Goal: Check status

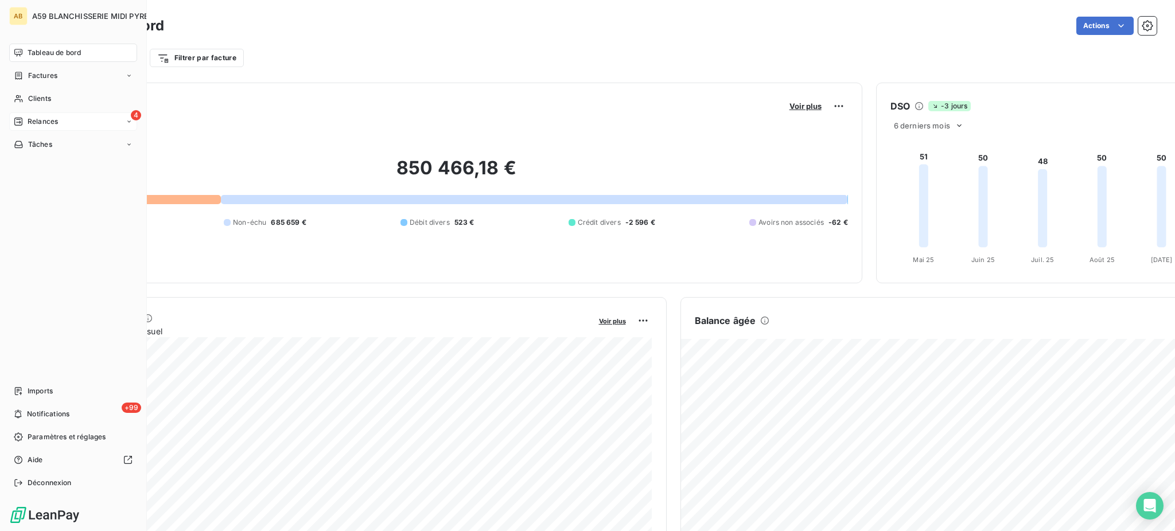
click at [62, 122] on div "4 Relances" at bounding box center [73, 121] width 128 height 18
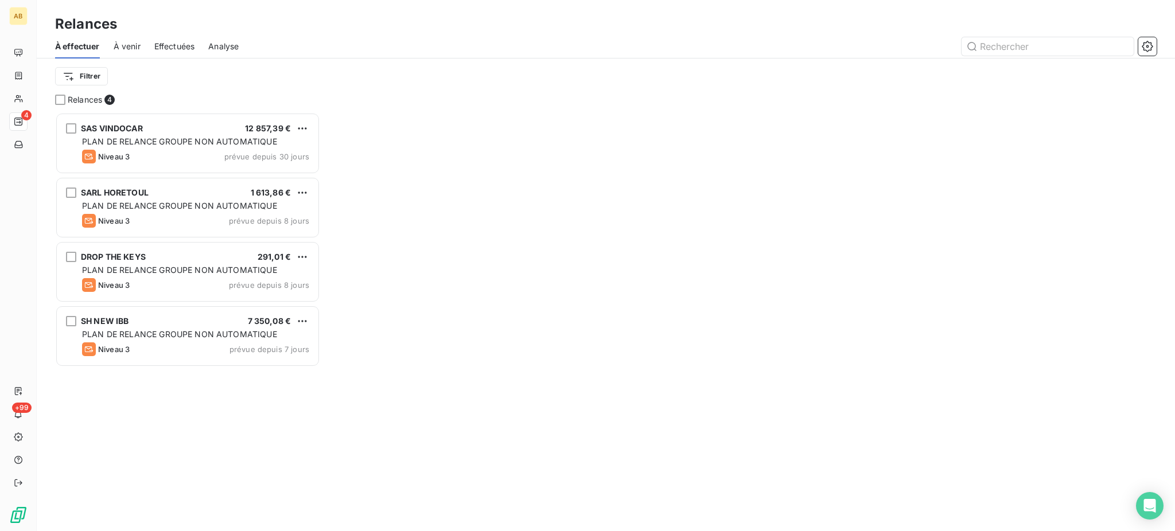
scroll to position [408, 253]
